Goal: Task Accomplishment & Management: Complete application form

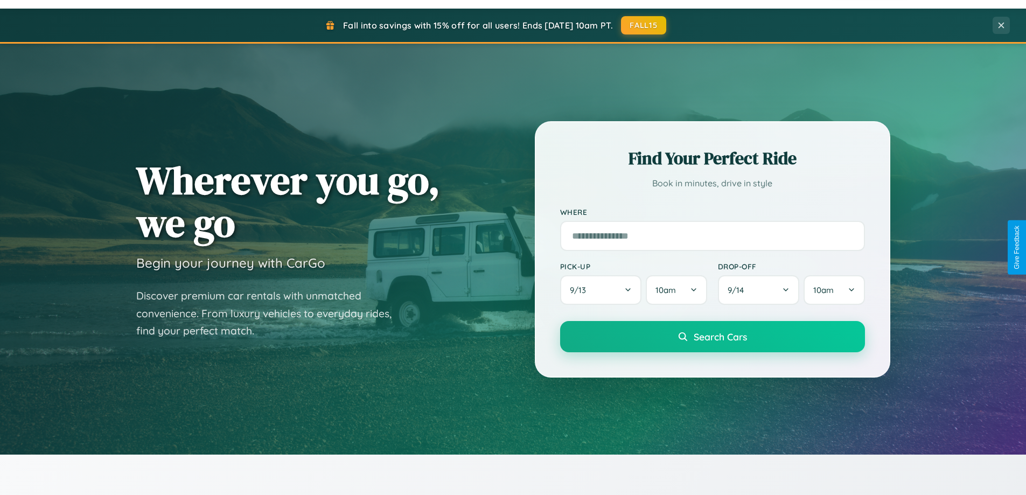
scroll to position [2073, 0]
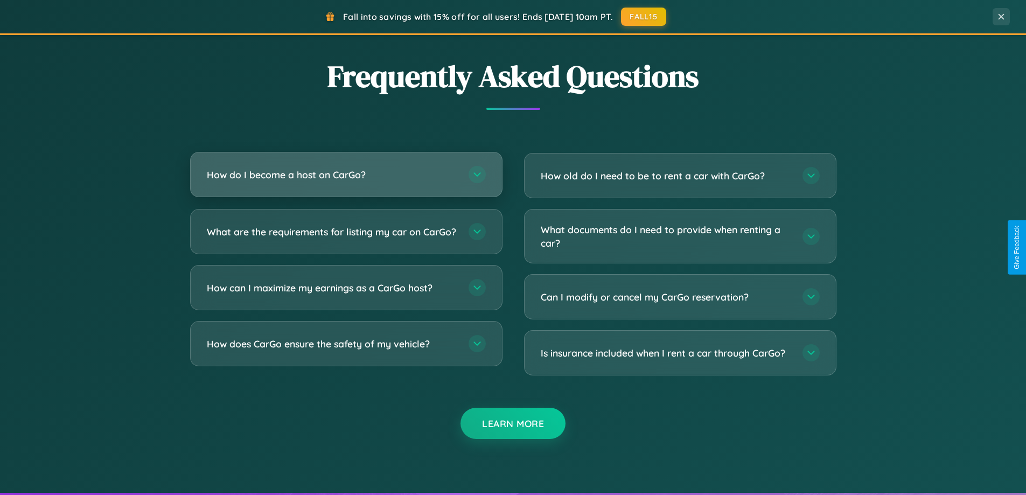
click at [346, 176] on h3 "How do I become a host on CarGo?" at bounding box center [332, 174] width 251 height 13
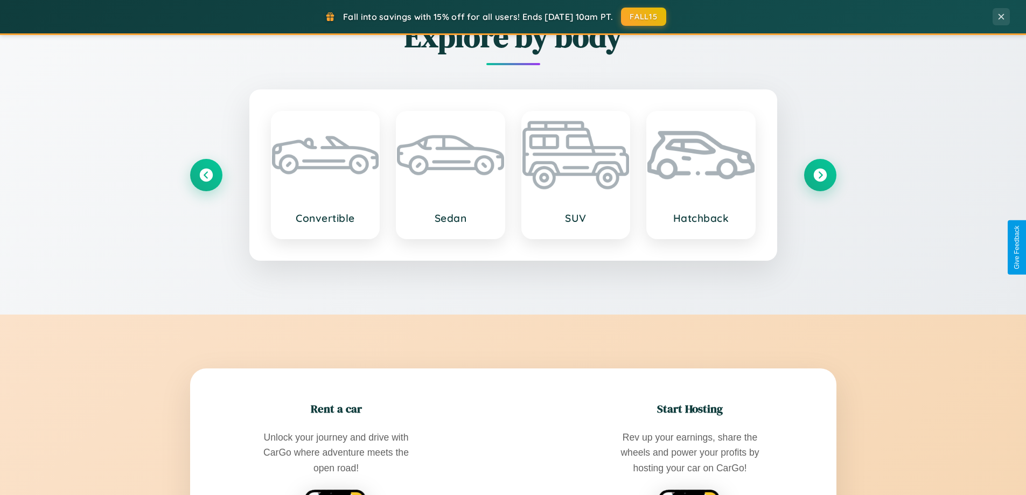
scroll to position [464, 0]
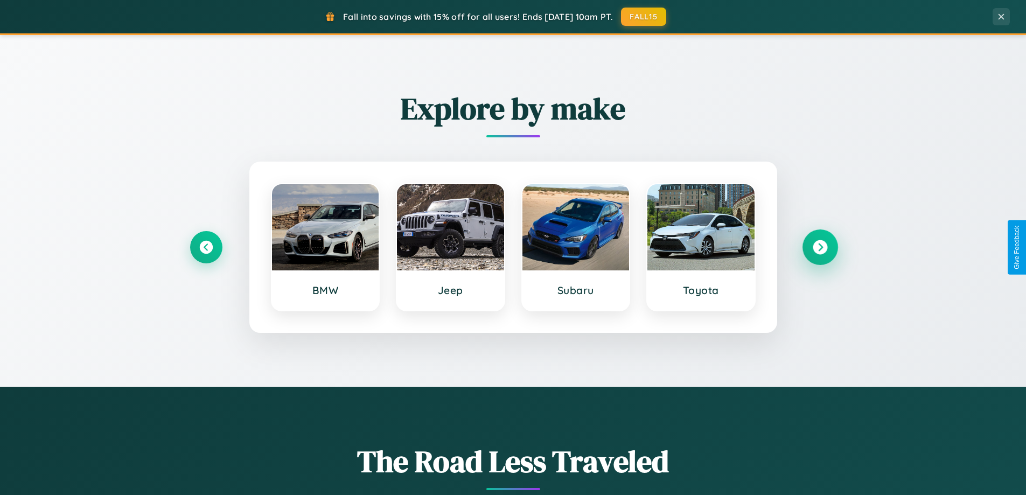
click at [820, 247] on icon at bounding box center [820, 247] width 15 height 15
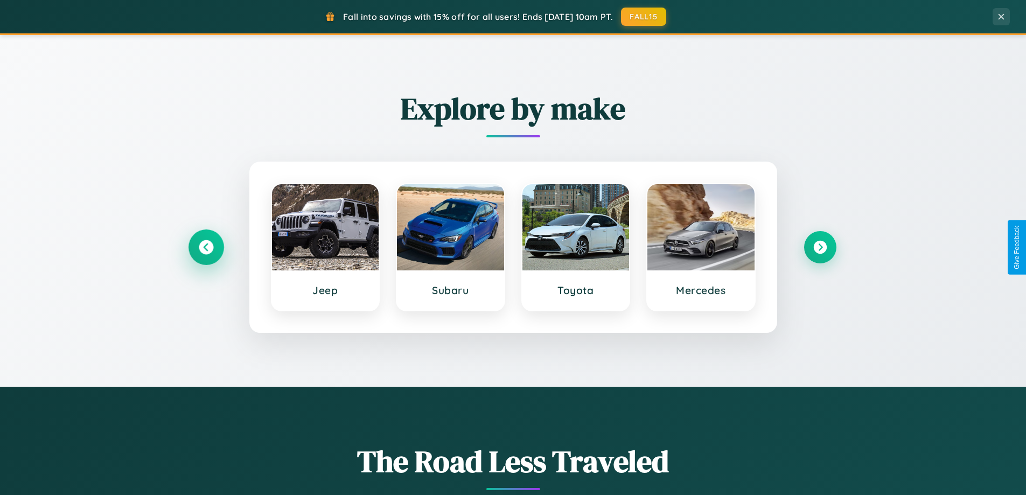
click at [206, 247] on icon at bounding box center [206, 247] width 15 height 15
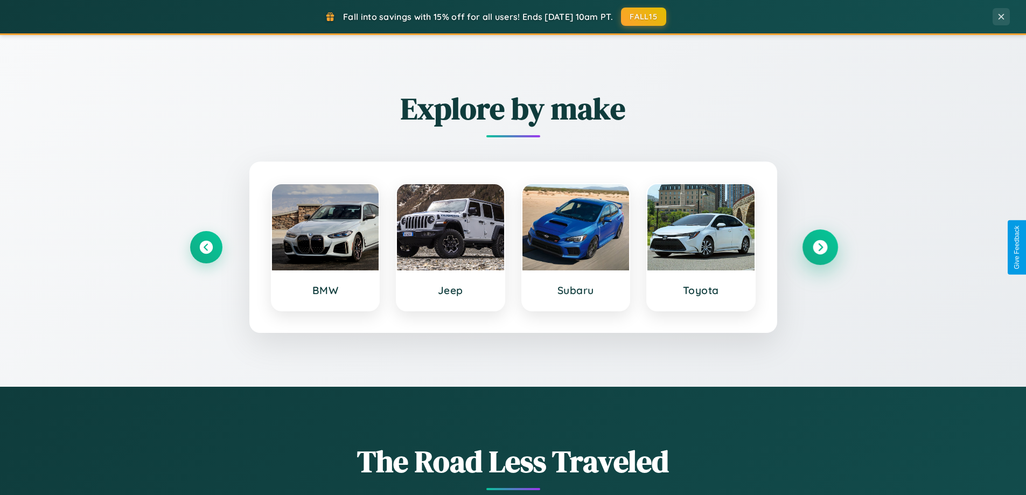
click at [820, 247] on icon at bounding box center [820, 247] width 15 height 15
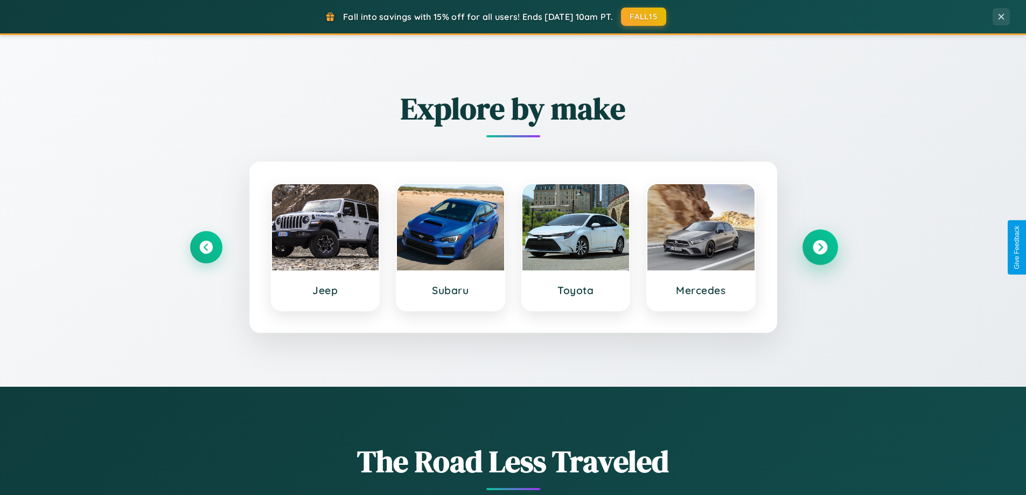
click at [820, 247] on icon at bounding box center [820, 247] width 15 height 15
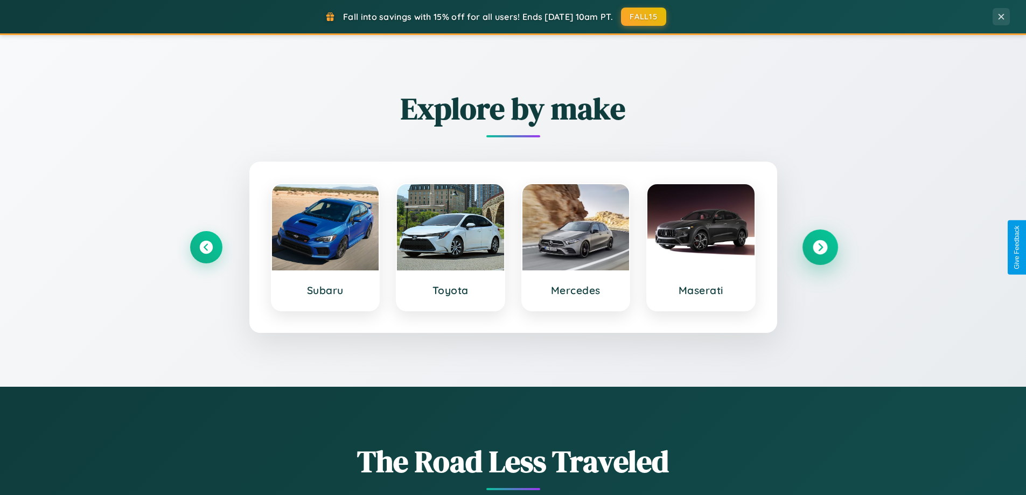
scroll to position [741, 0]
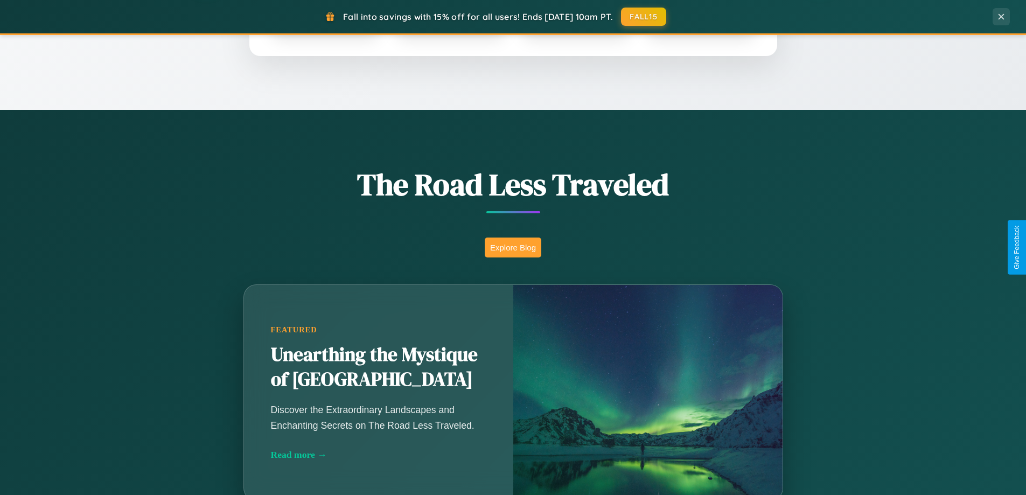
click at [513, 247] on button "Explore Blog" at bounding box center [513, 248] width 57 height 20
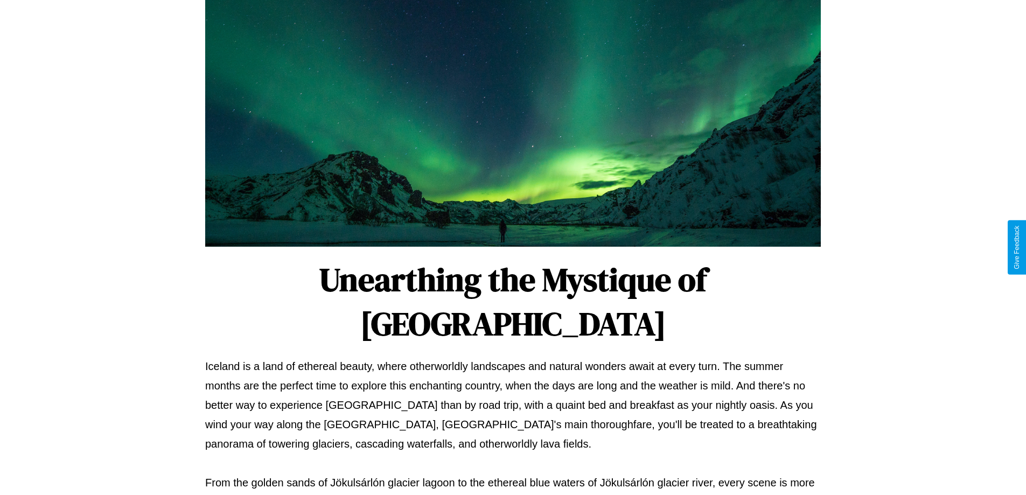
scroll to position [349, 0]
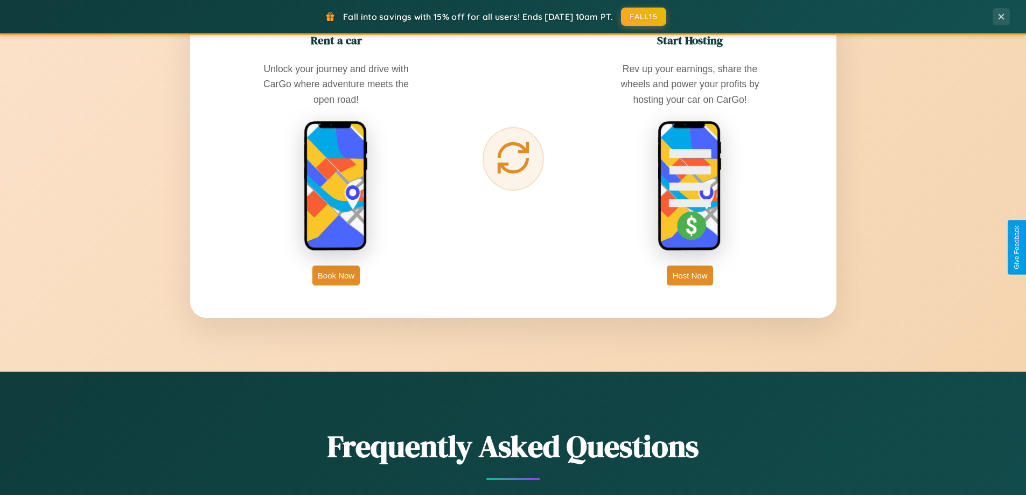
scroll to position [1731, 0]
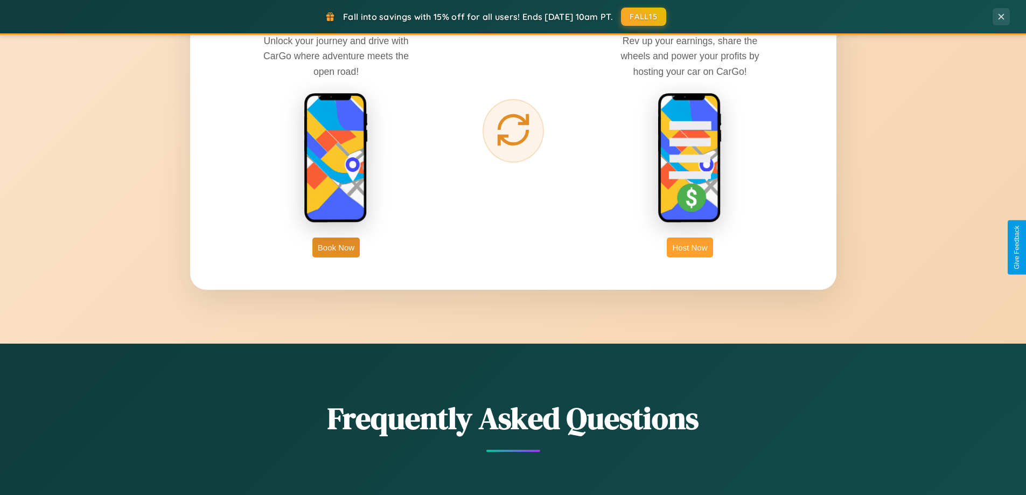
click at [690, 247] on button "Host Now" at bounding box center [690, 248] width 46 height 20
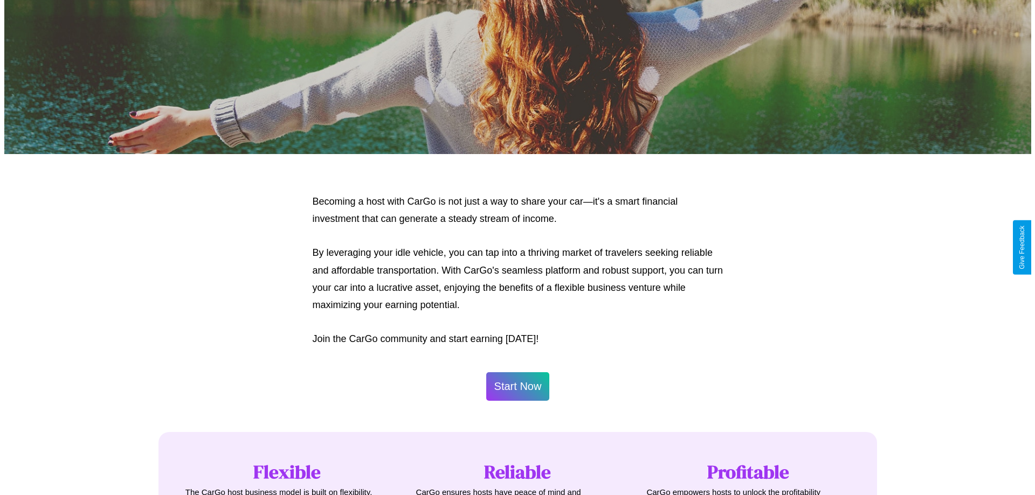
scroll to position [1123, 0]
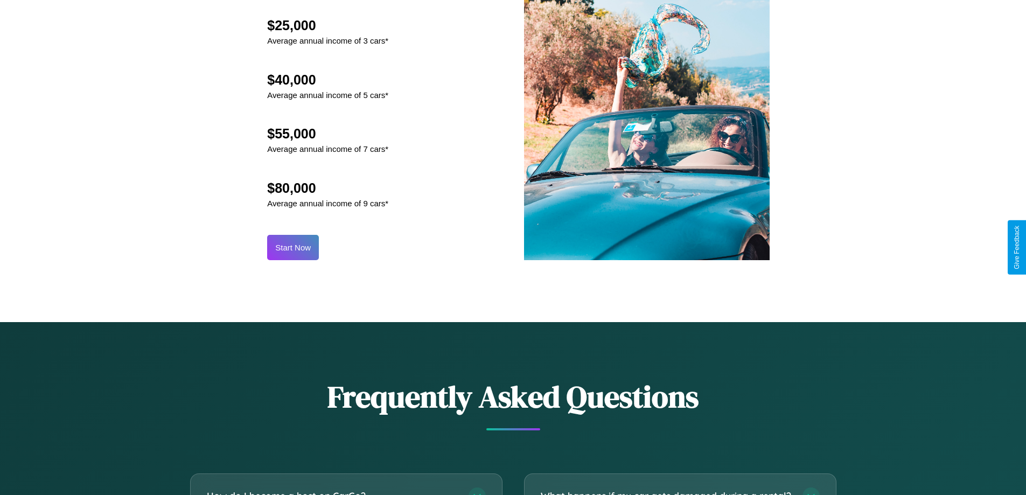
click at [293, 247] on button "Start Now" at bounding box center [293, 247] width 52 height 25
